Goal: Check status

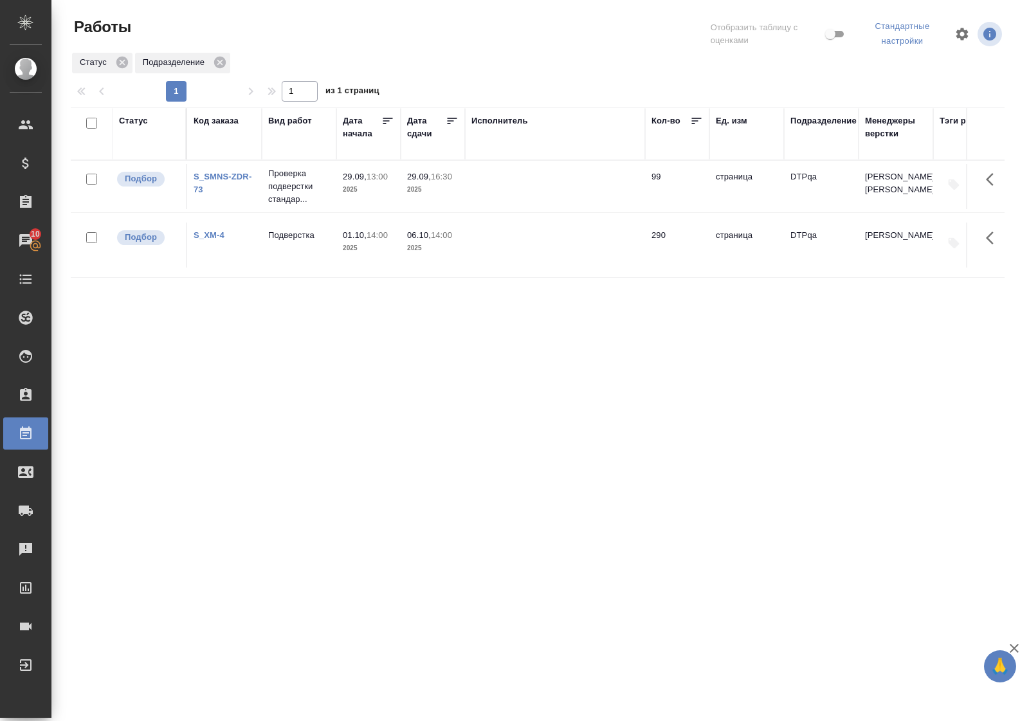
click at [136, 117] on div "Статус" at bounding box center [133, 120] width 29 height 13
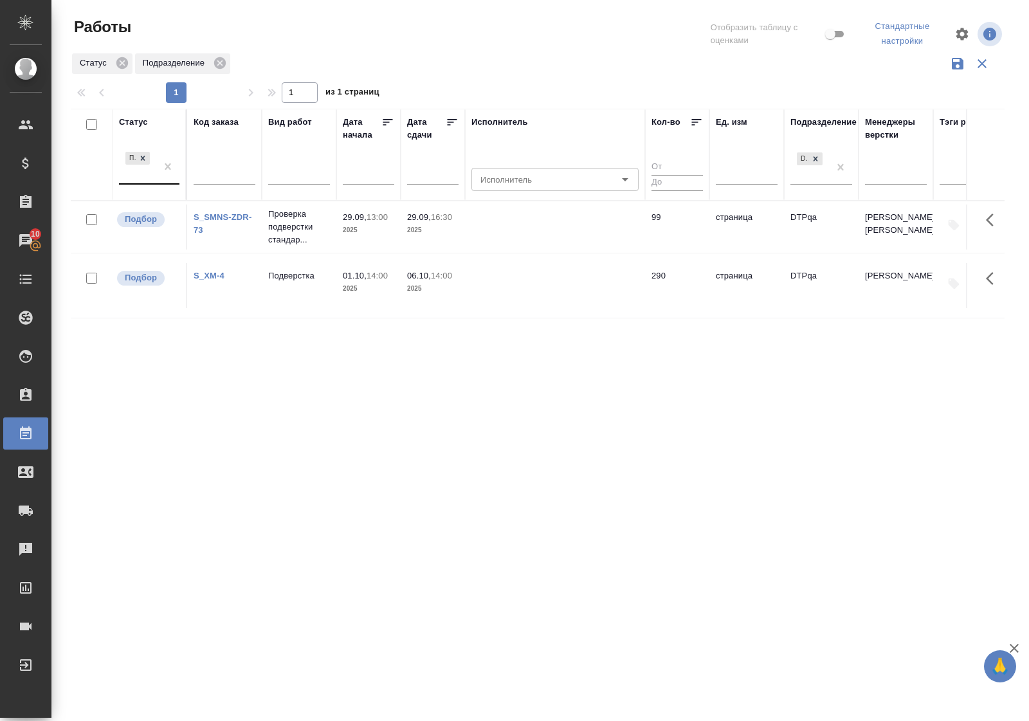
click at [143, 182] on div "Подбор" at bounding box center [137, 166] width 37 height 35
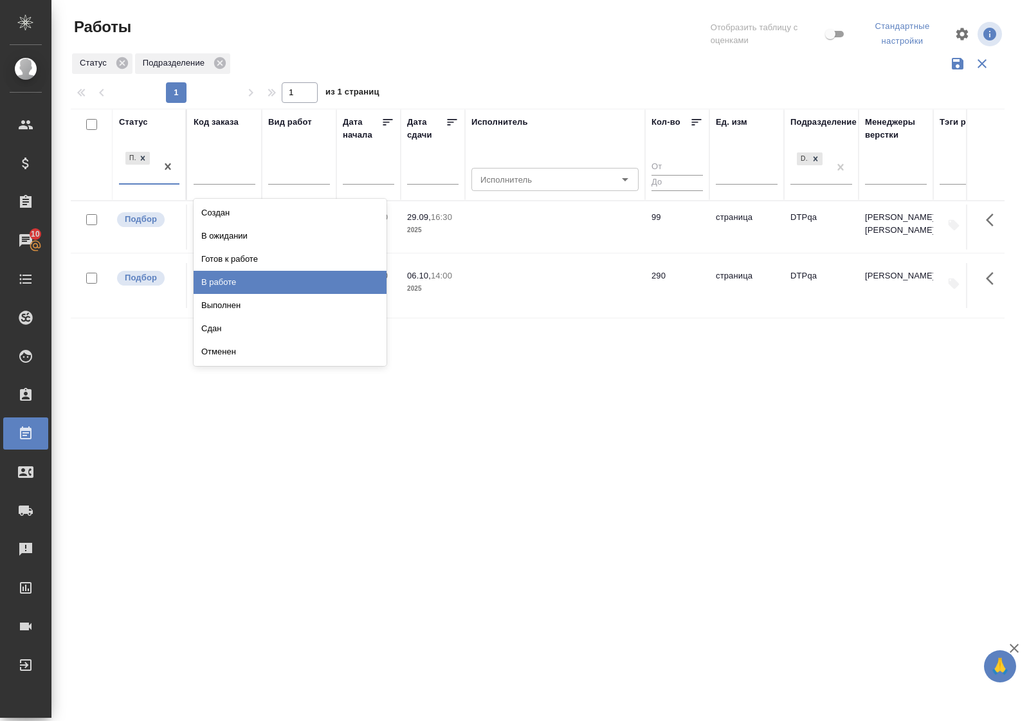
click at [229, 278] on div "В работе" at bounding box center [290, 282] width 193 height 23
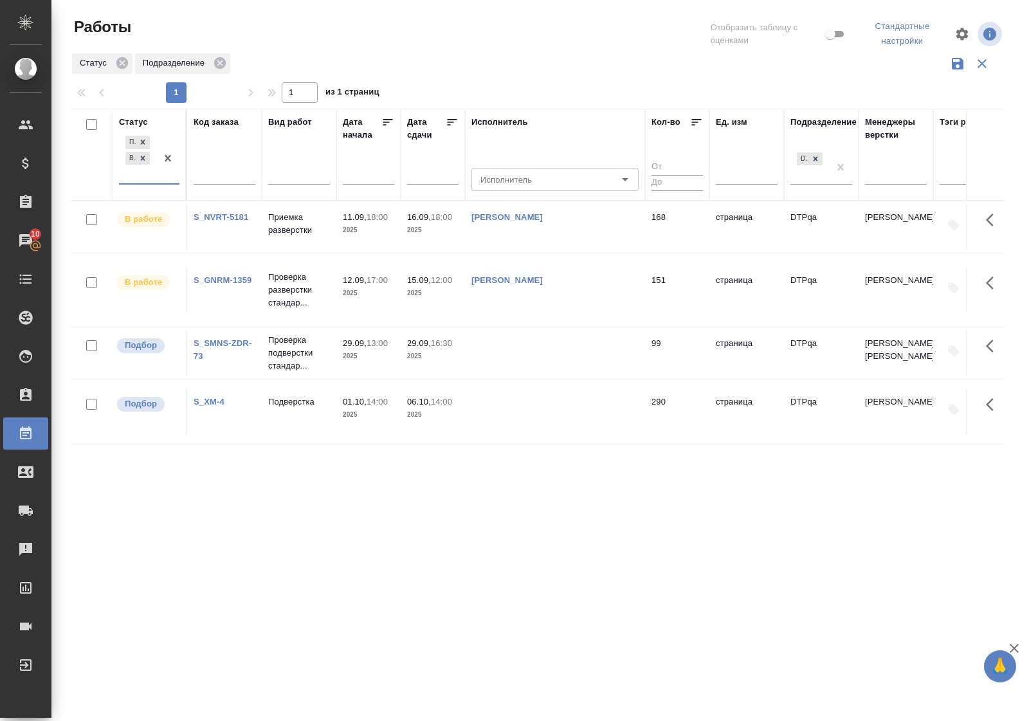
click at [213, 213] on link "S_NVRT-5181" at bounding box center [221, 217] width 55 height 10
click at [146, 162] on icon at bounding box center [142, 158] width 9 height 9
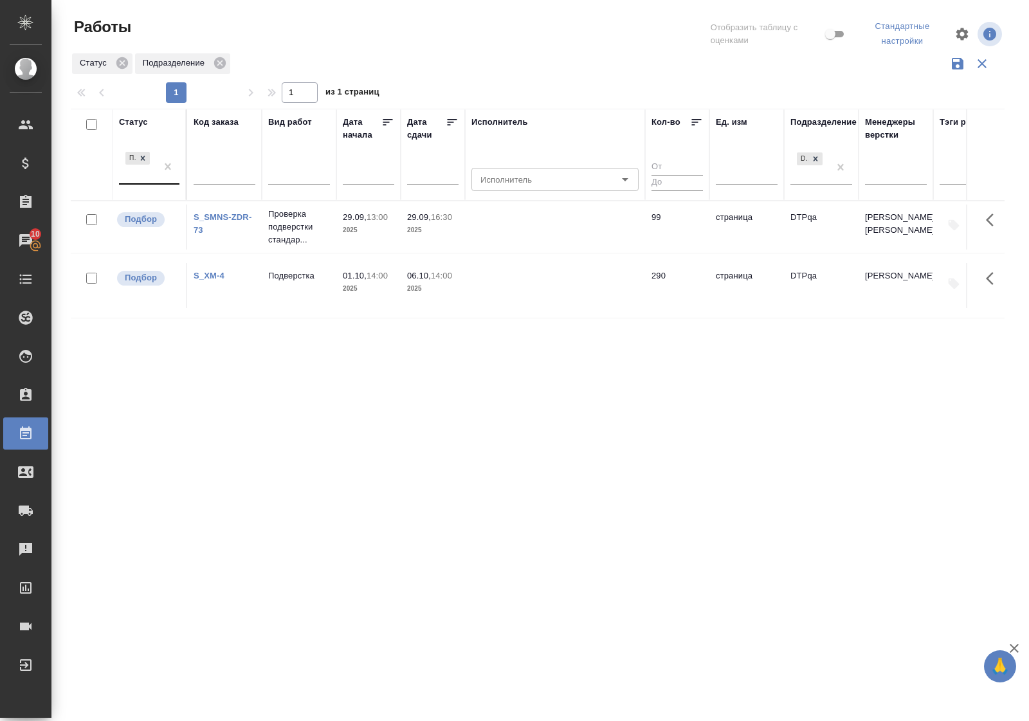
click at [142, 123] on div "Статус" at bounding box center [133, 122] width 29 height 13
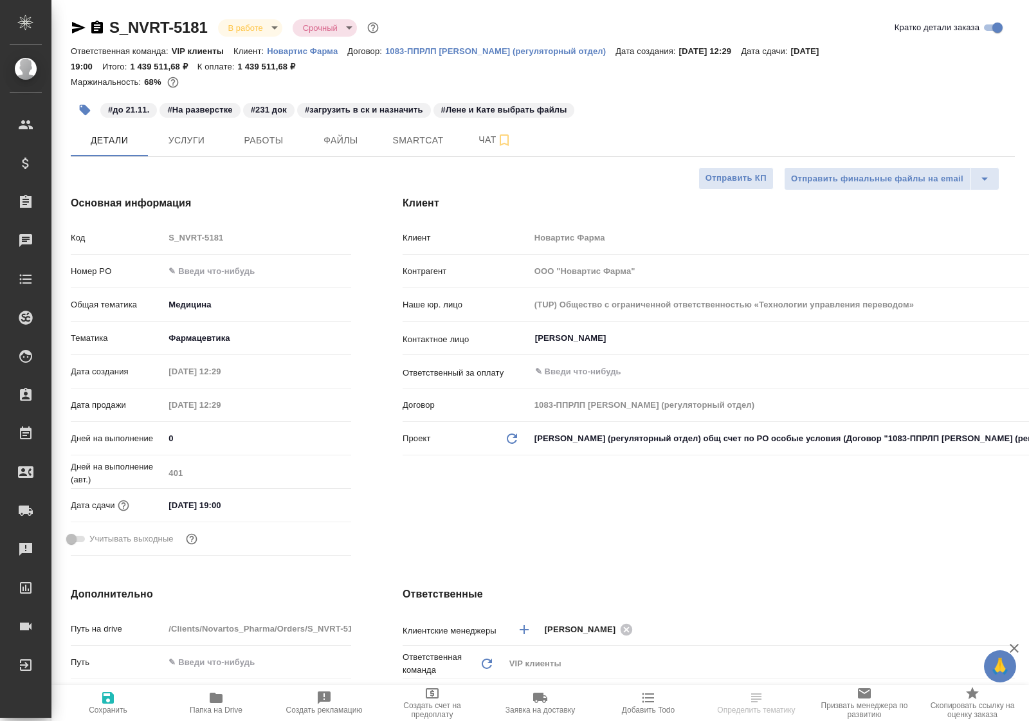
select select "RU"
click at [264, 140] on span "Работы" at bounding box center [264, 140] width 62 height 16
